Goal: Check status: Check status

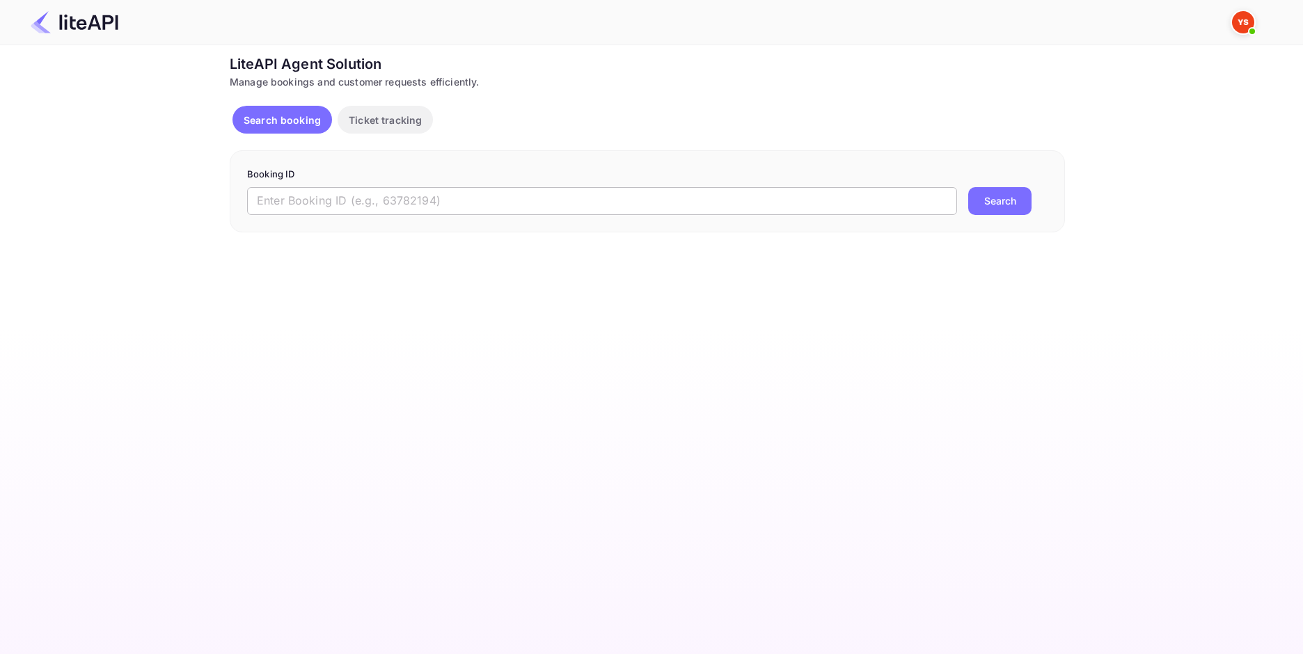
click at [444, 200] on input "text" at bounding box center [602, 201] width 710 height 28
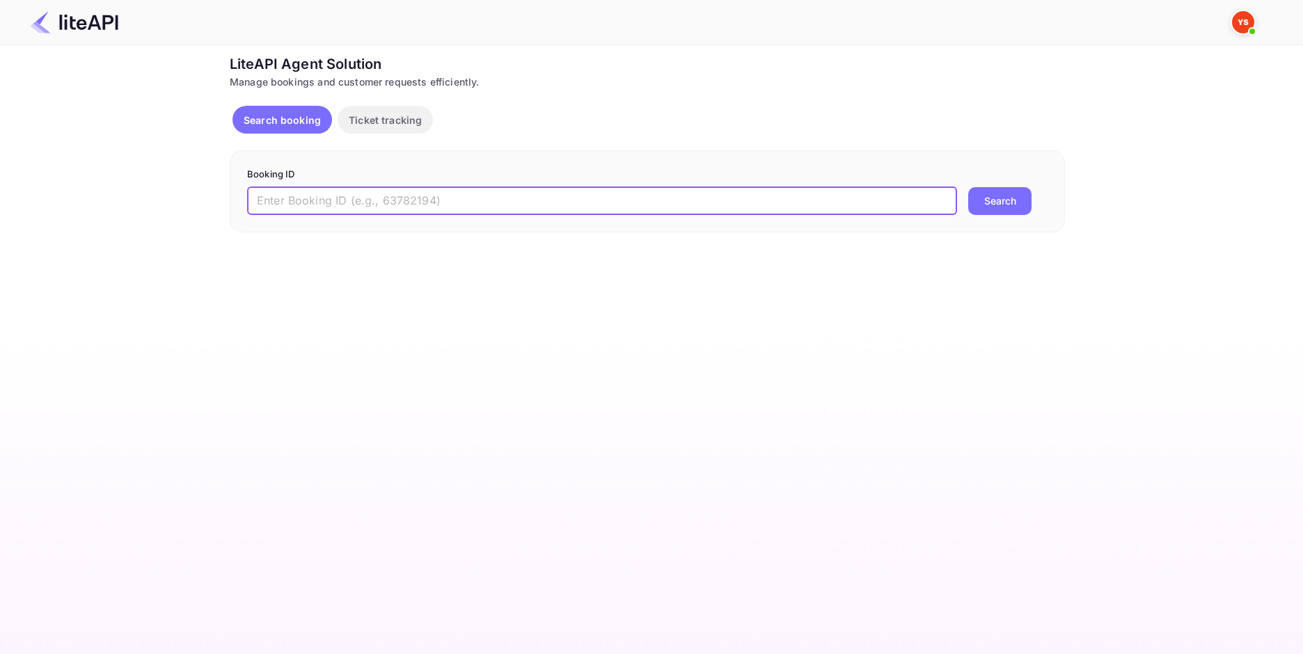
paste input "8065100"
type input "8065100"
click at [991, 193] on button "Search" at bounding box center [999, 201] width 63 height 28
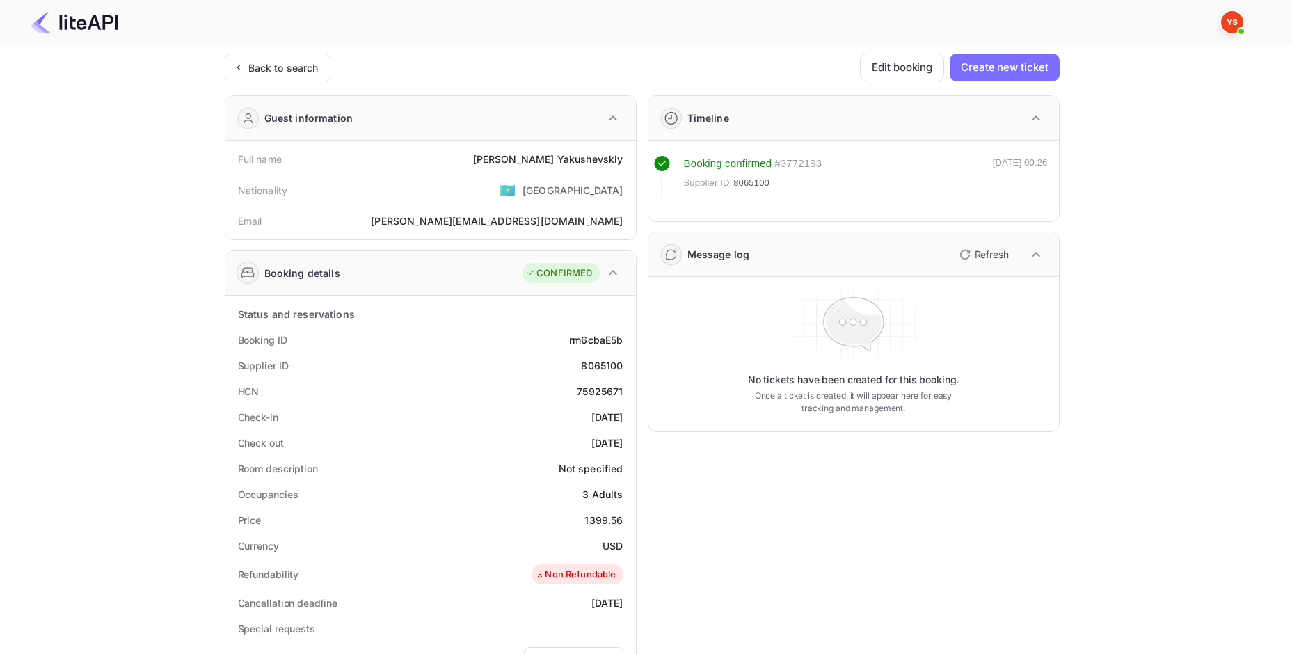
click at [603, 363] on div "8065100" at bounding box center [602, 365] width 42 height 15
copy div "8065100"
drag, startPoint x: 620, startPoint y: 519, endPoint x: 582, endPoint y: 521, distance: 38.3
click at [582, 521] on div "Price 1399.56" at bounding box center [430, 520] width 399 height 26
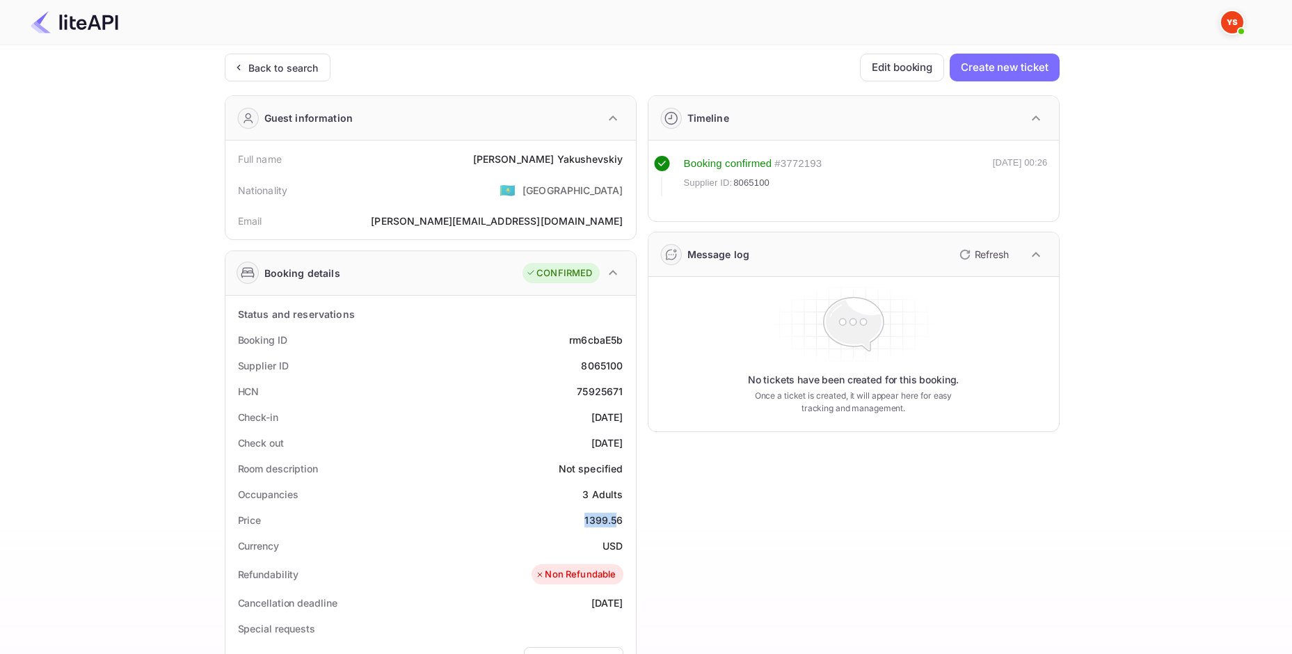
click at [614, 521] on div "1399.56" at bounding box center [604, 520] width 38 height 15
drag, startPoint x: 621, startPoint y: 521, endPoint x: 586, endPoint y: 521, distance: 35.5
click at [586, 521] on div "1399.56" at bounding box center [604, 520] width 38 height 15
copy div "1399.56"
drag, startPoint x: 511, startPoint y: 154, endPoint x: 624, endPoint y: 157, distance: 112.8
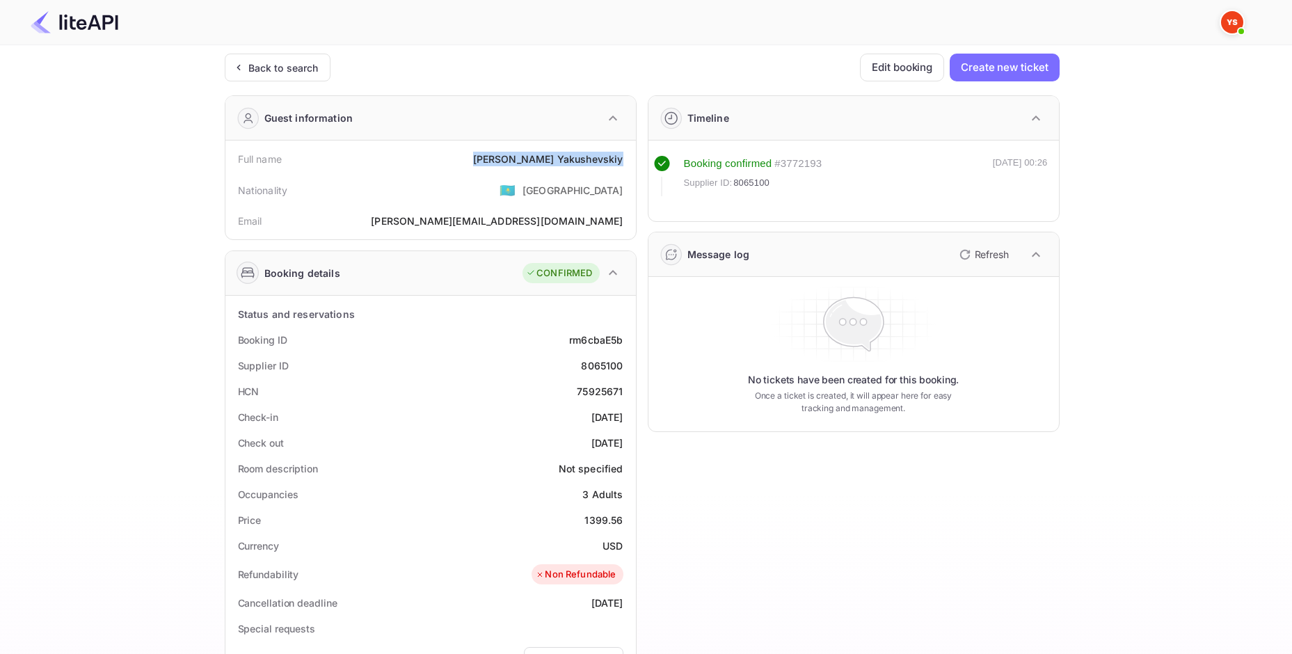
click at [624, 157] on div "Full name [PERSON_NAME]" at bounding box center [430, 159] width 399 height 26
copy div "[PERSON_NAME]"
